Goal: Information Seeking & Learning: Learn about a topic

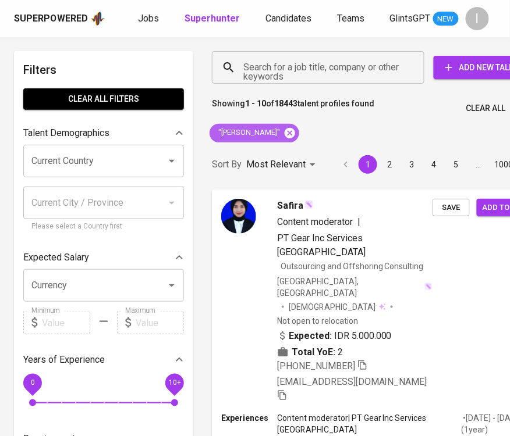
click at [284, 134] on icon at bounding box center [289, 132] width 10 height 10
click at [325, 73] on input "Search for a job title, company or other keywords" at bounding box center [320, 67] width 161 height 22
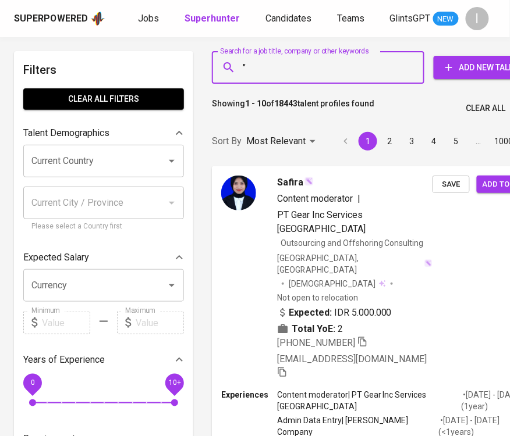
paste input "INTAN UTAMA LOGISTIK"
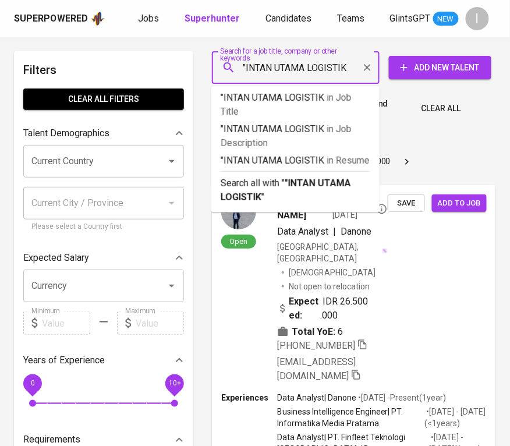
type input ""INTAN UTAMA LOGISTIK""
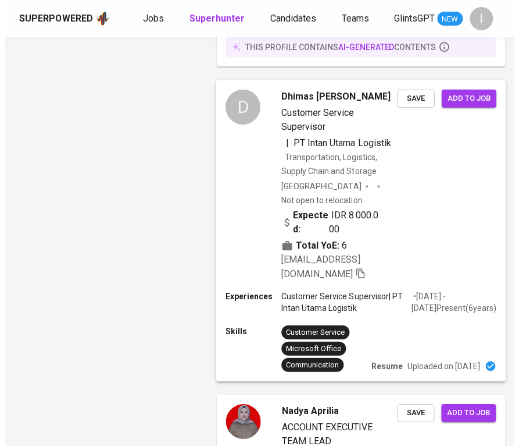
scroll to position [971, 0]
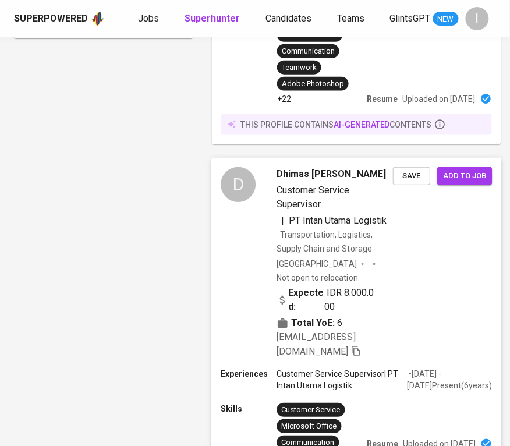
click at [330, 230] on span "Transportation, Logistics, Supply Chain and Storage" at bounding box center [324, 241] width 95 height 23
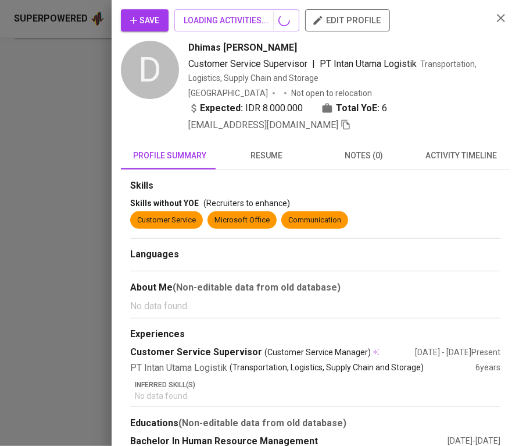
click at [420, 202] on div "Save LOADING ACTIVITIES... edit profile D Dhimas Anggoro Bangun Customer Servic…" at bounding box center [259, 223] width 519 height 446
click at [420, 202] on div "Skills without YOE (Recruiters to enhance)" at bounding box center [315, 203] width 371 height 12
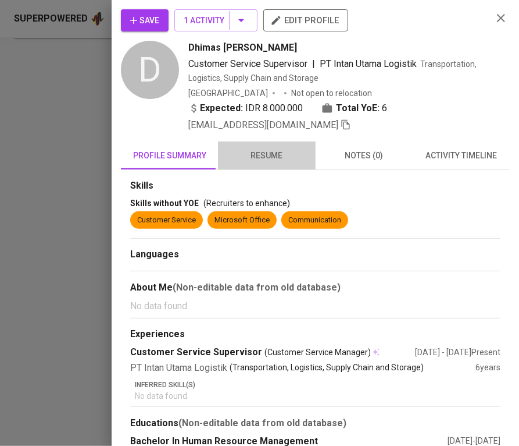
click at [279, 152] on span "resume" at bounding box center [266, 155] width 83 height 15
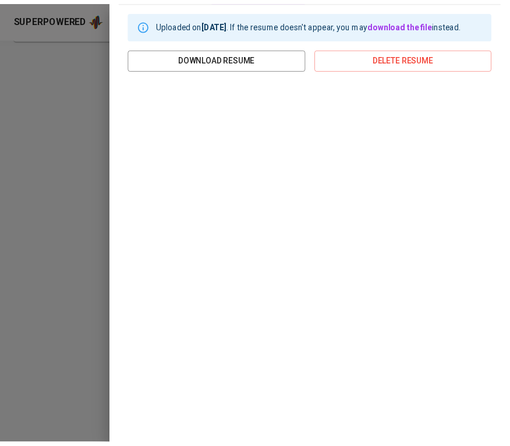
scroll to position [179, 0]
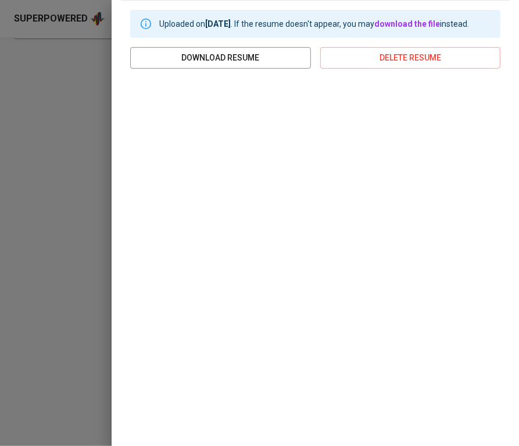
click at [73, 95] on div at bounding box center [259, 223] width 519 height 446
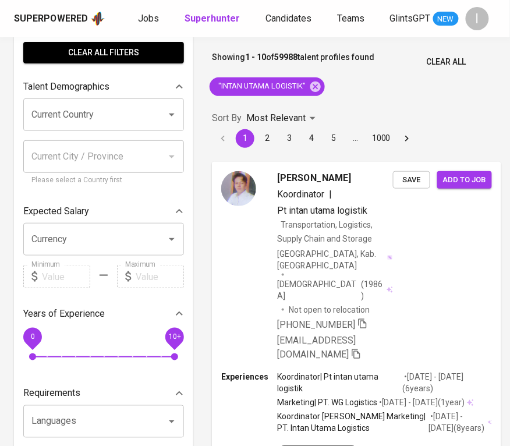
scroll to position [0, 0]
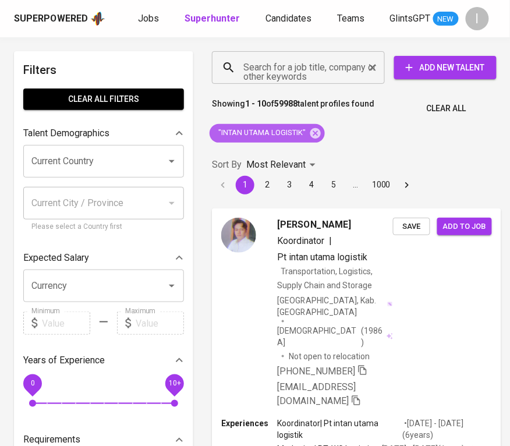
click at [320, 133] on icon at bounding box center [315, 132] width 10 height 10
click at [314, 77] on input "Search for a job title, company or other keywords" at bounding box center [301, 67] width 122 height 22
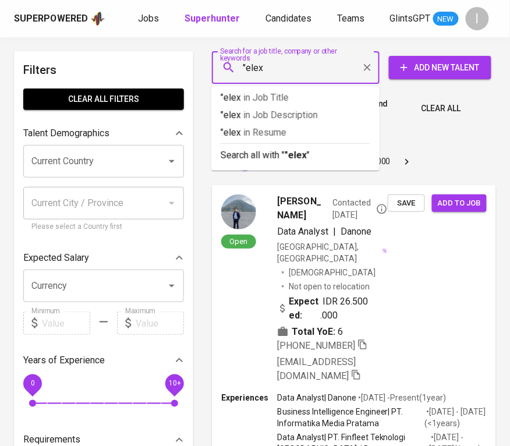
type input ""elex""
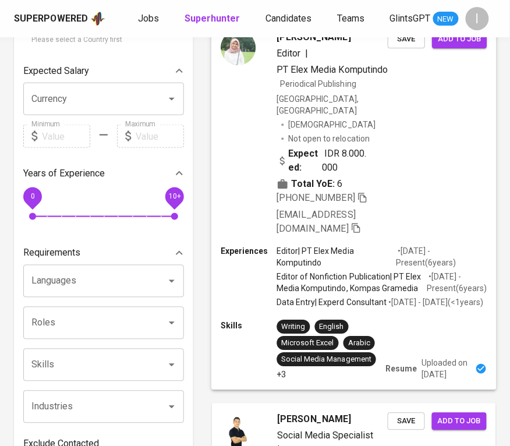
scroll to position [111, 0]
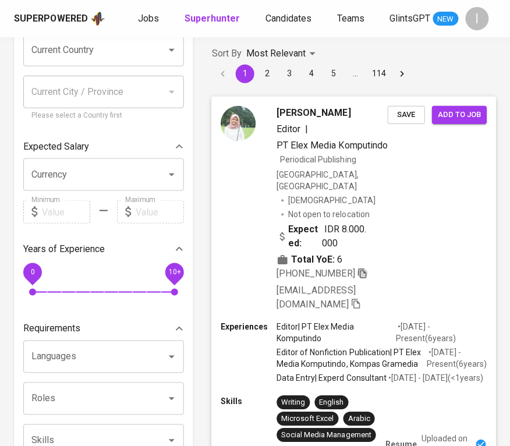
click at [368, 268] on icon "button" at bounding box center [362, 273] width 10 height 10
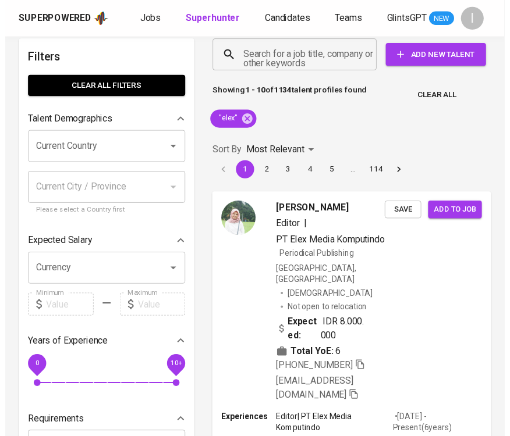
scroll to position [0, 0]
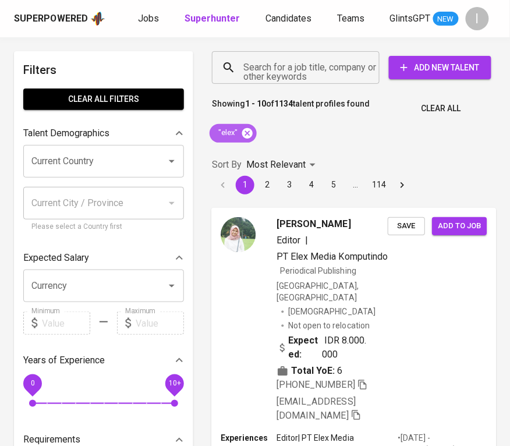
click at [245, 134] on icon at bounding box center [247, 132] width 10 height 10
click at [296, 76] on input "Search for a job title, company or other keywords" at bounding box center [298, 67] width 116 height 22
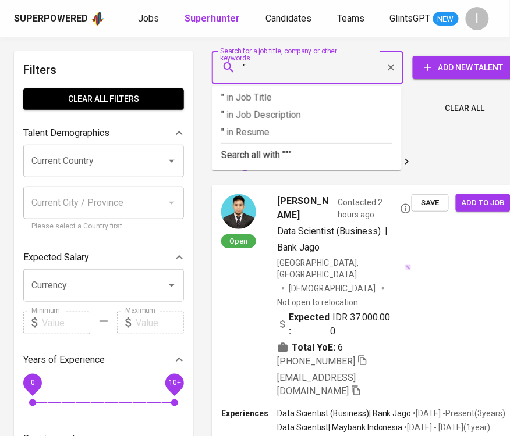
paste input "Teknologi Infrastruktur [GEOGRAPHIC_DATA]"
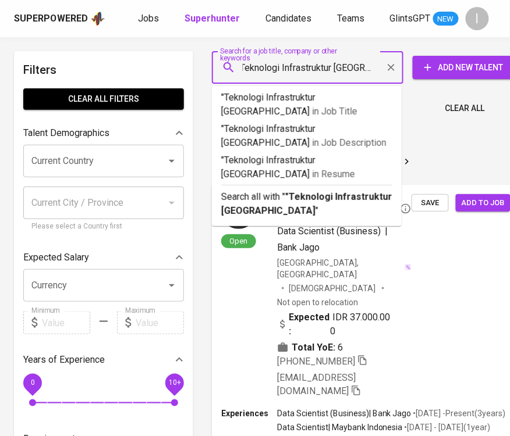
type input ""Teknologi Infrastruktur [GEOGRAPHIC_DATA]""
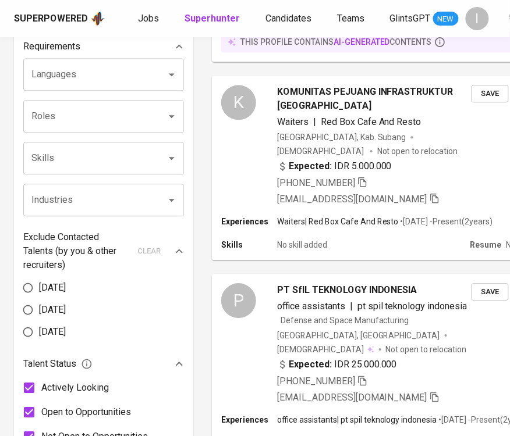
scroll to position [632, 0]
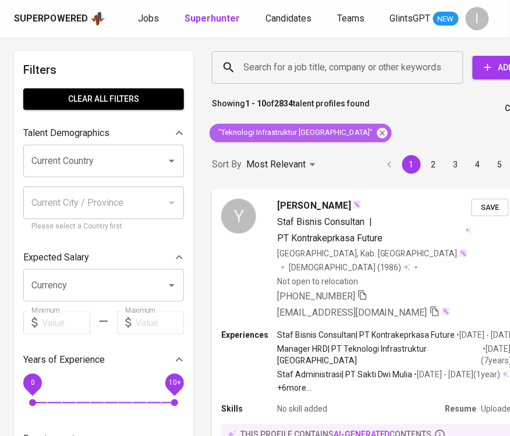
click at [376, 132] on icon at bounding box center [382, 133] width 13 height 13
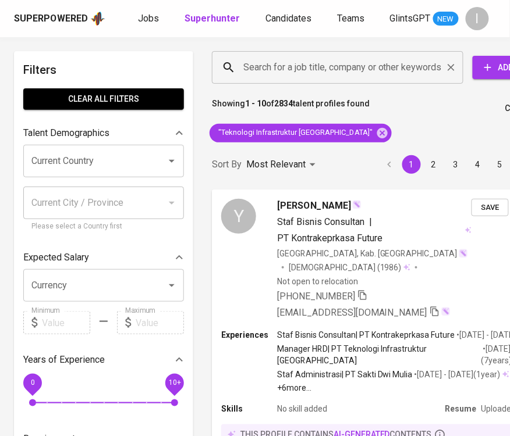
click at [353, 68] on input "Search for a job title, company or other keywords" at bounding box center [340, 67] width 200 height 22
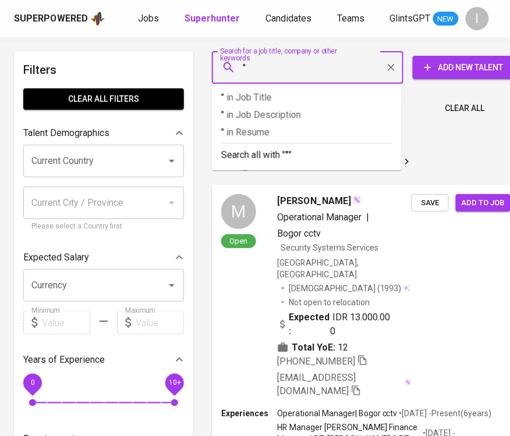
paste input "Hutan"
type input ""Hutan"
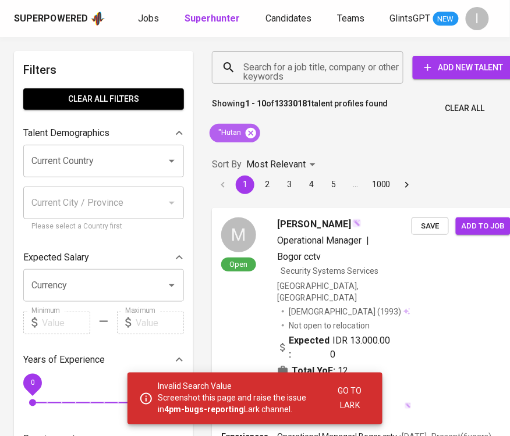
click at [247, 136] on icon at bounding box center [250, 132] width 10 height 10
click at [285, 74] on input "Search for a job title, company or other keywords" at bounding box center [310, 67] width 140 height 22
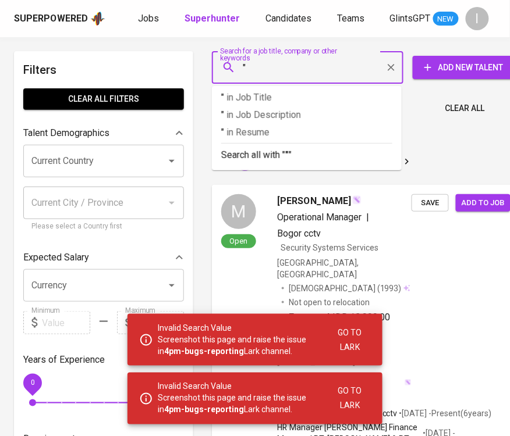
paste input "Hutan"
type input ""Hutan""
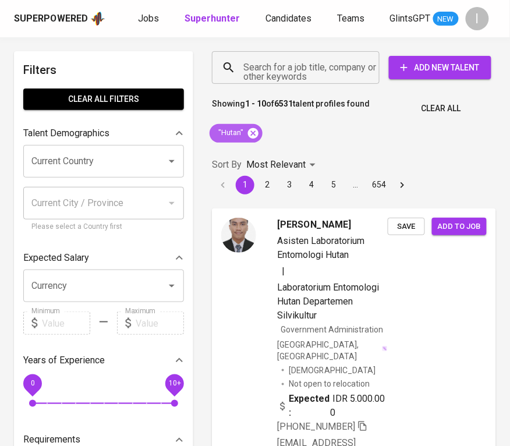
click at [256, 129] on icon at bounding box center [253, 132] width 10 height 10
click at [286, 76] on input "Search for a job title, company or other keywords" at bounding box center [298, 67] width 116 height 22
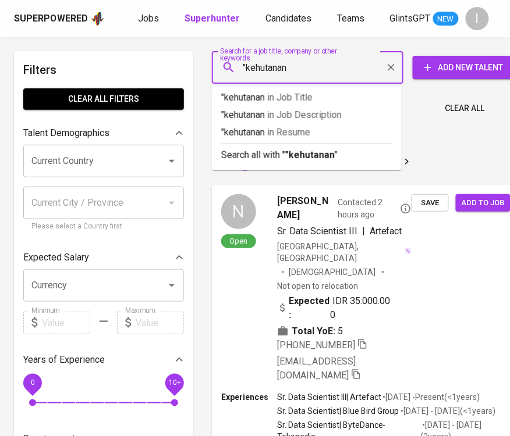
type input ""kehutanan""
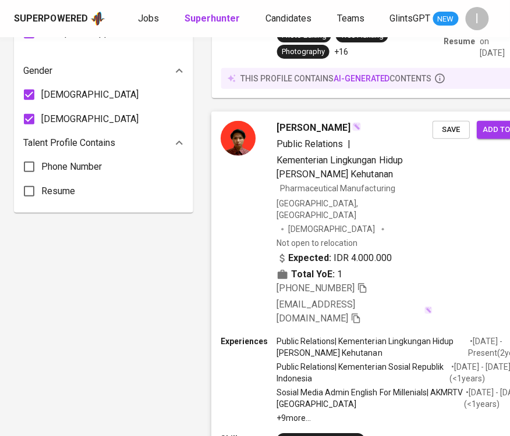
scroll to position [747, 0]
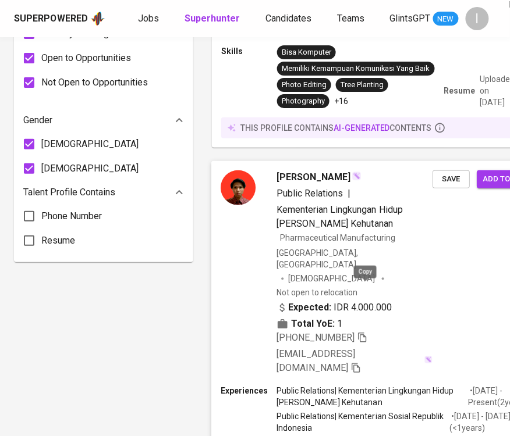
click at [367, 332] on icon "button" at bounding box center [362, 337] width 10 height 10
